Goal: Navigation & Orientation: Find specific page/section

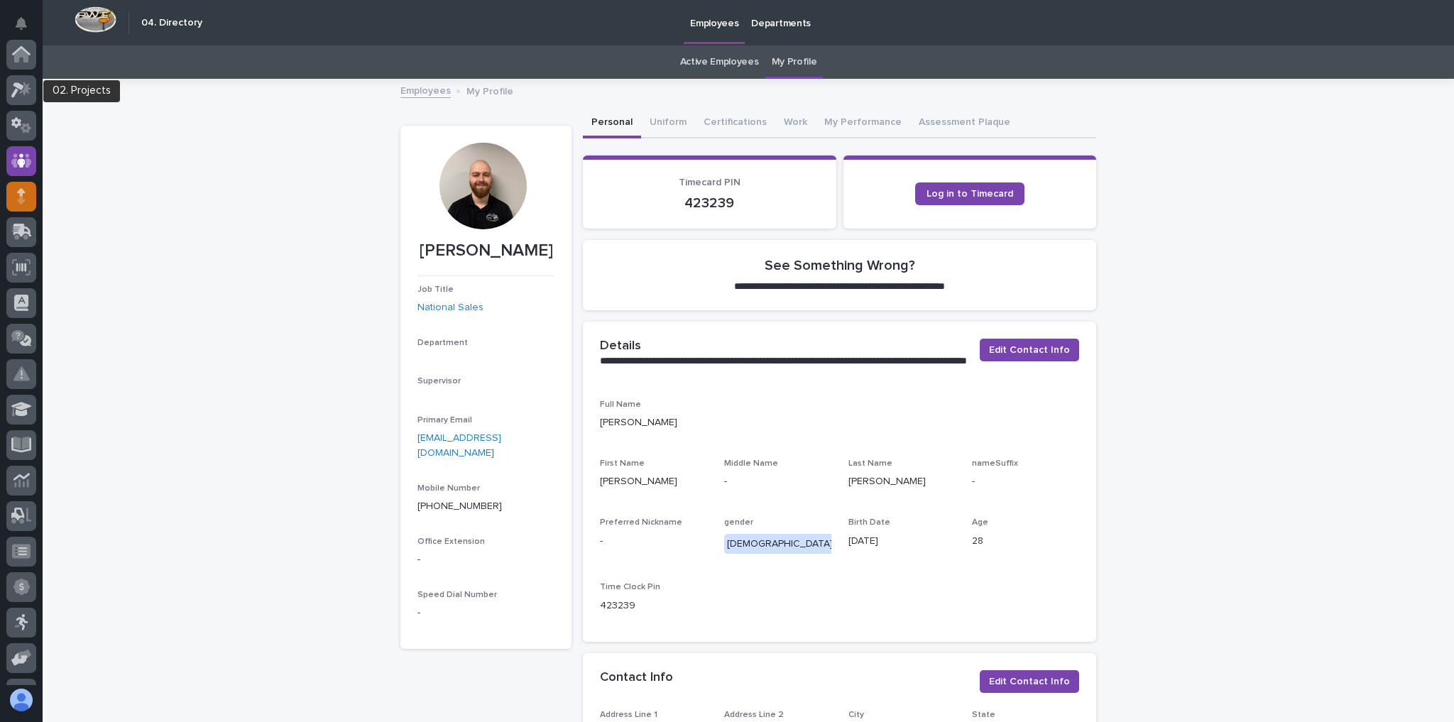
click at [23, 188] on icon at bounding box center [21, 192] width 9 height 8
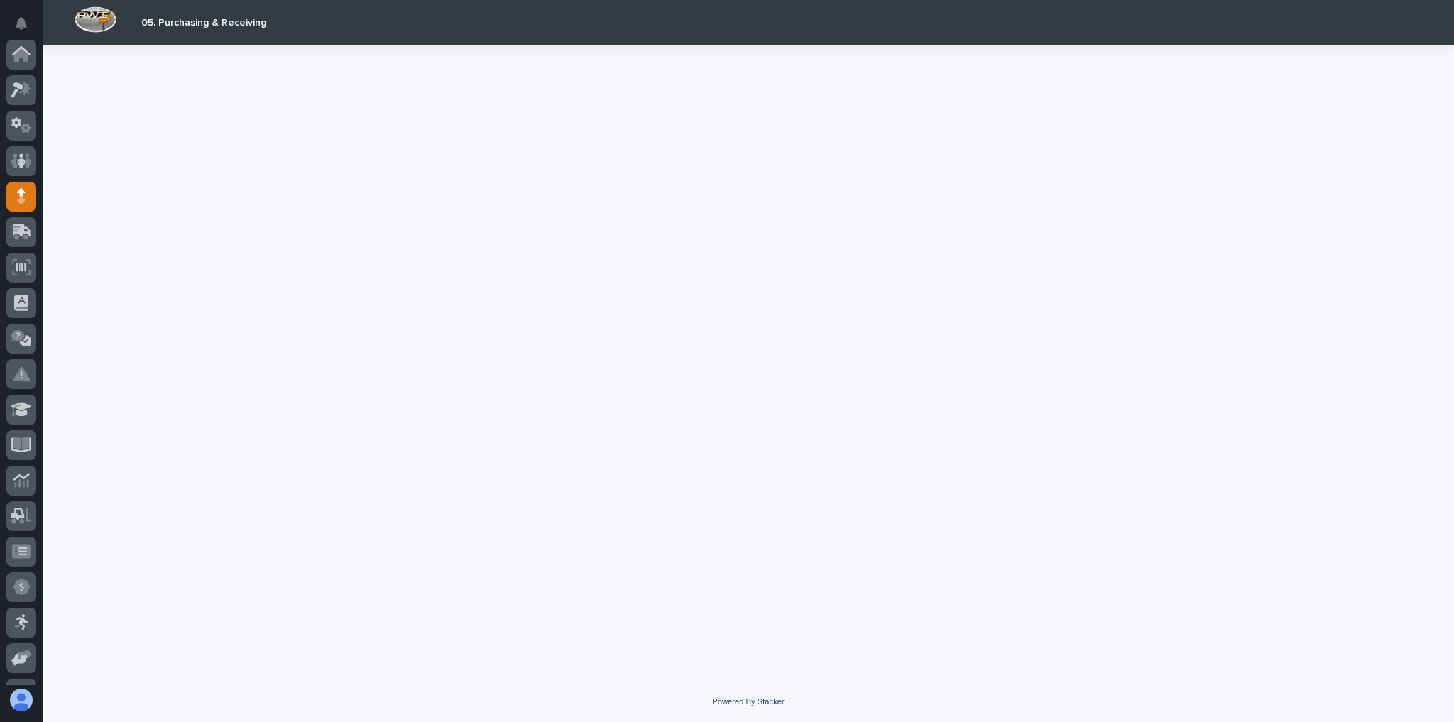
scroll to position [142, 0]
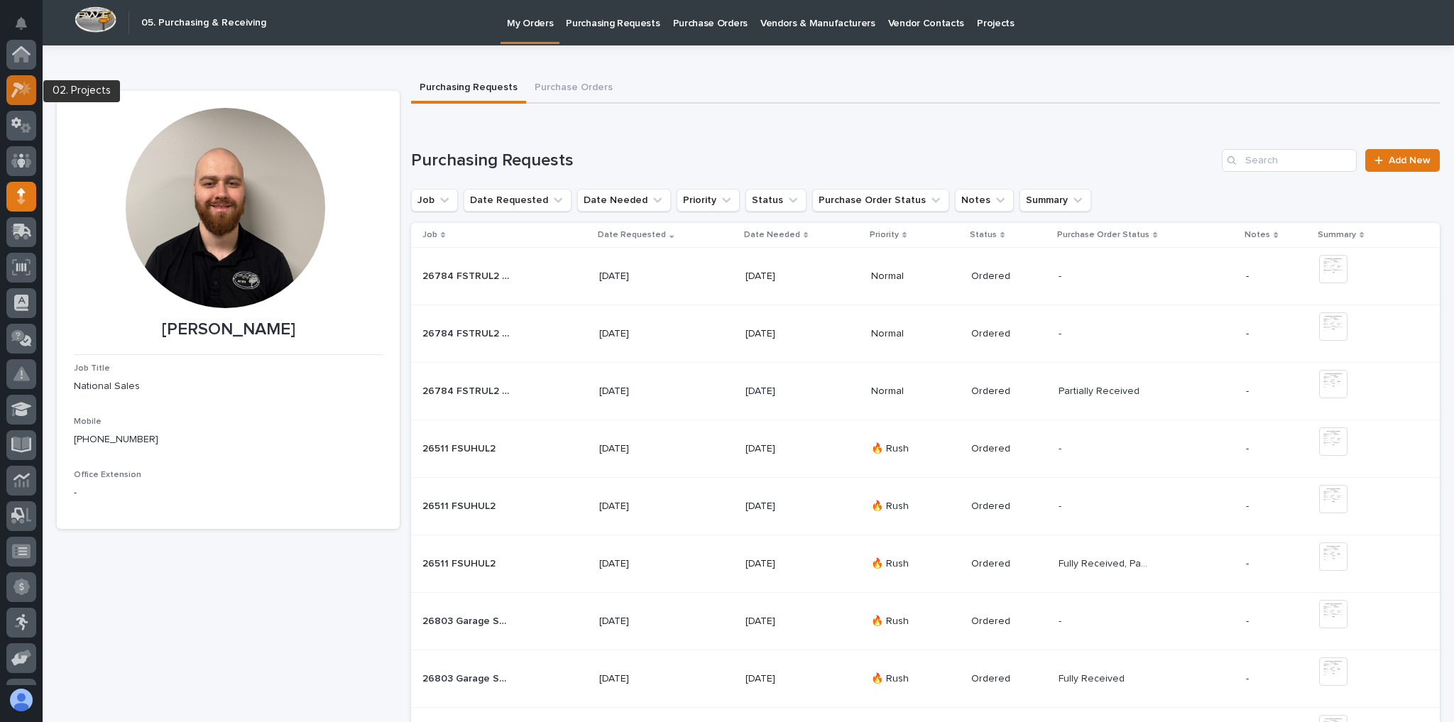
click at [17, 82] on icon at bounding box center [21, 90] width 21 height 16
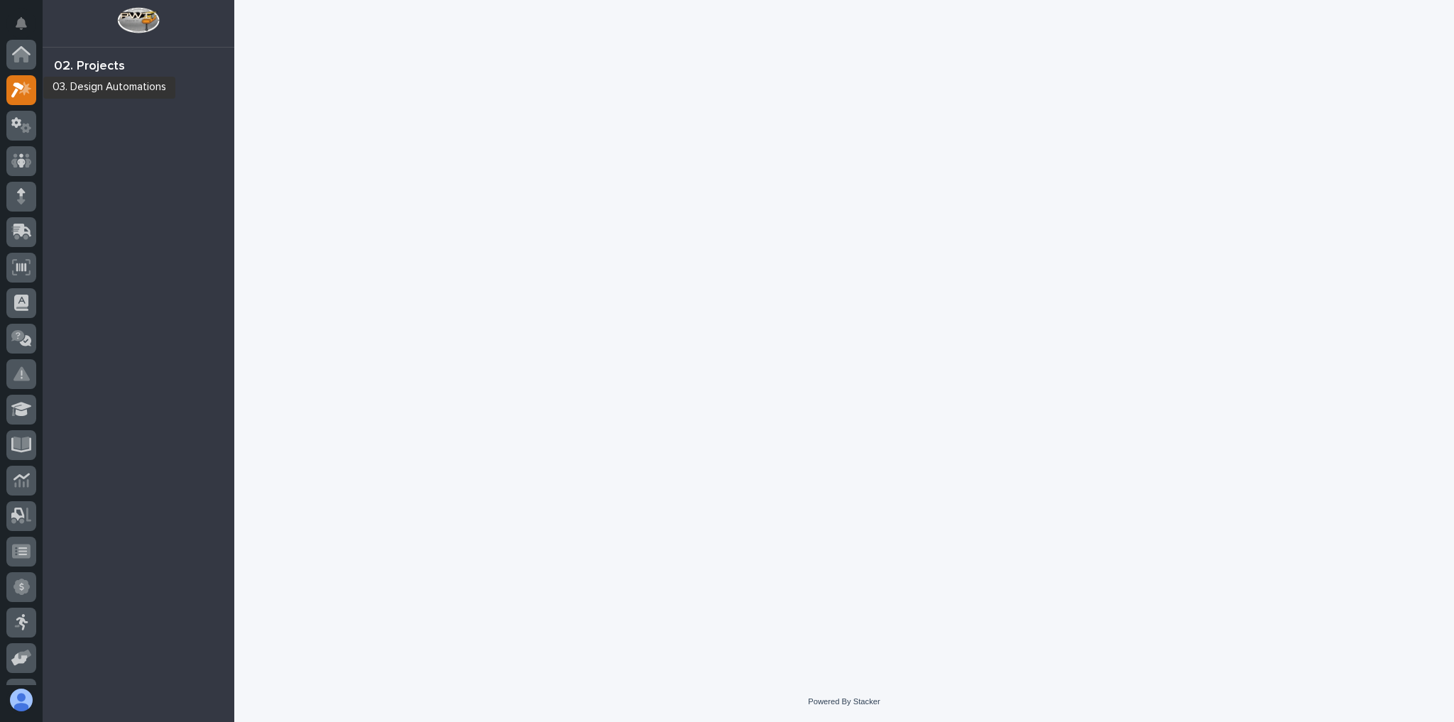
scroll to position [35, 0]
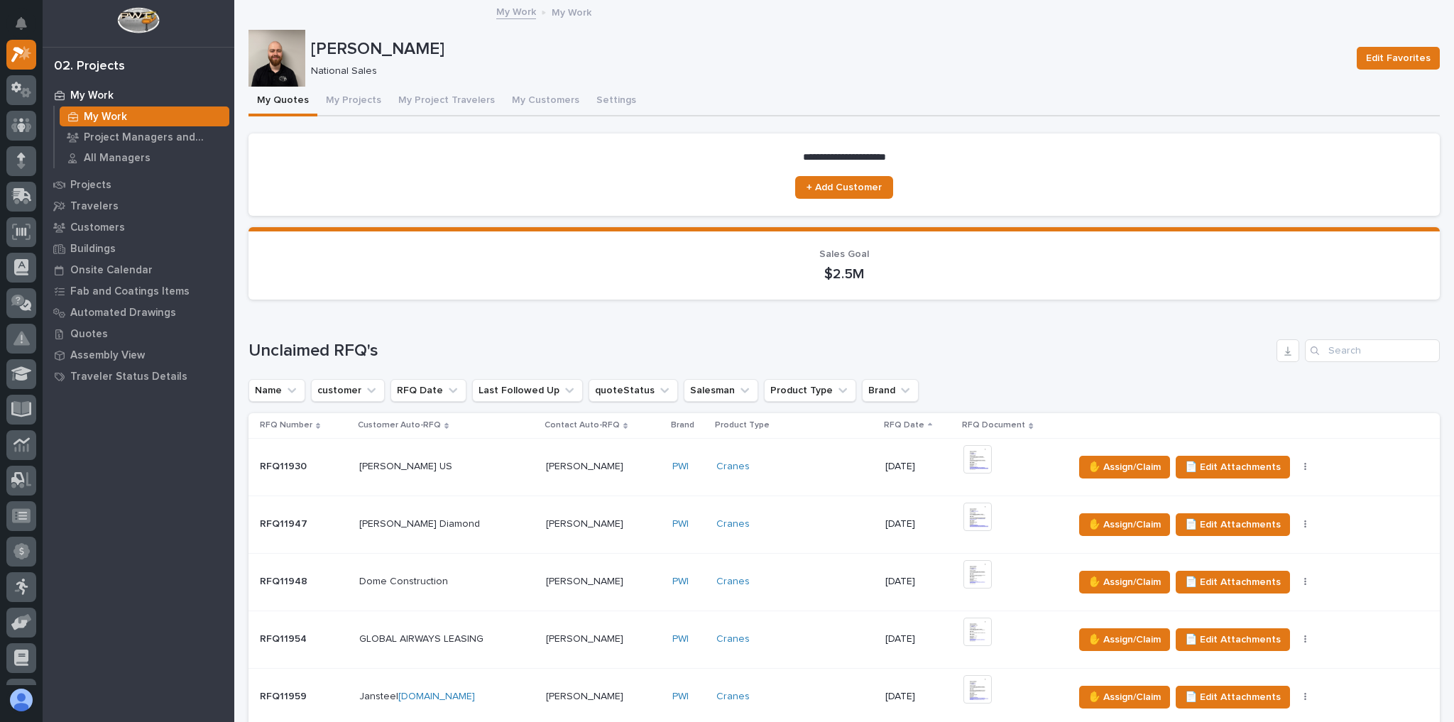
scroll to position [341, 0]
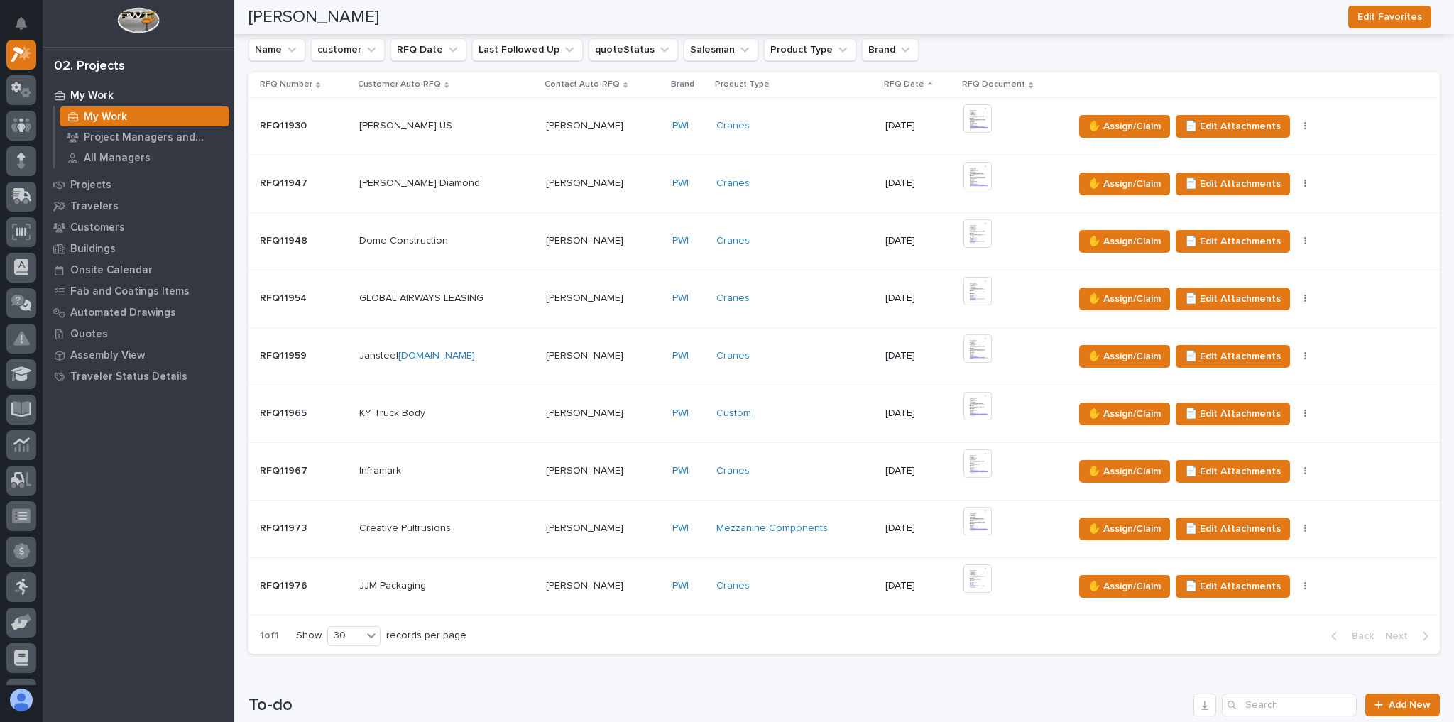
click at [749, 575] on div "Cranes" at bounding box center [795, 585] width 158 height 23
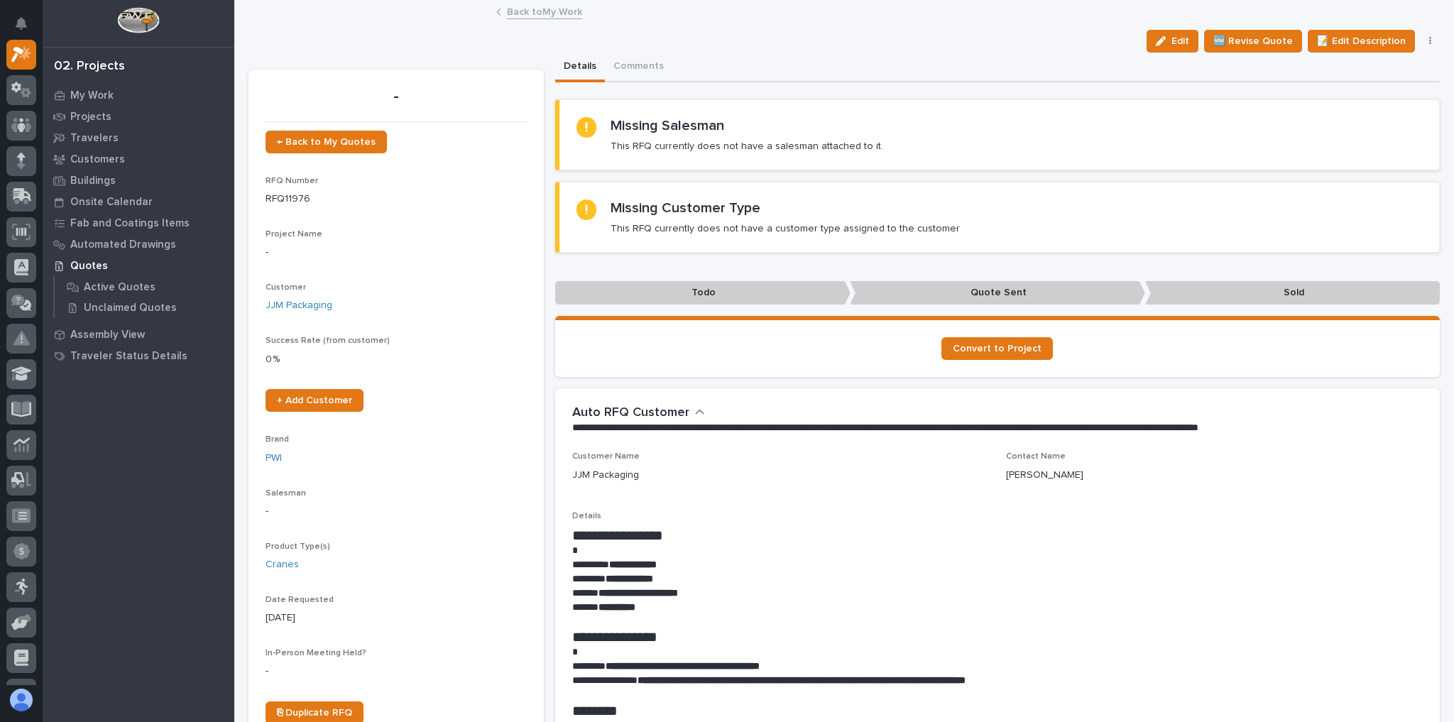
click at [525, 16] on link "Back to My Work" at bounding box center [544, 11] width 75 height 16
